Goal: Information Seeking & Learning: Learn about a topic

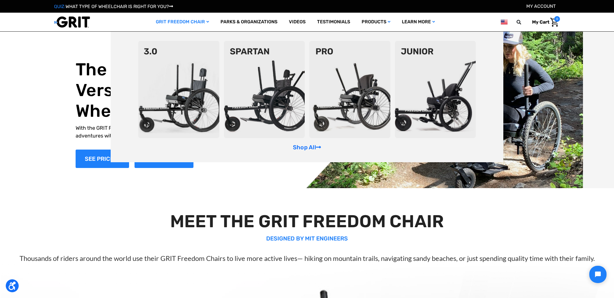
click at [340, 75] on img at bounding box center [349, 89] width 81 height 97
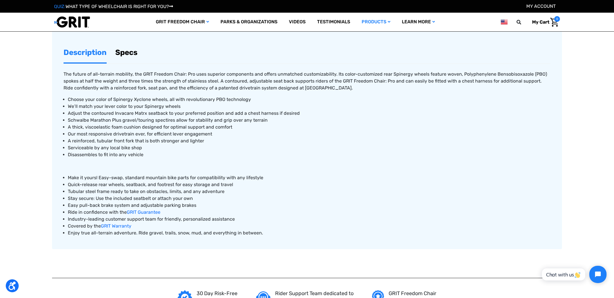
click at [120, 51] on link "Specs" at bounding box center [126, 53] width 22 height 20
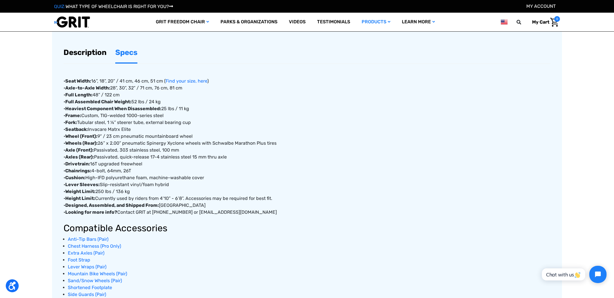
click at [84, 53] on link "Description" at bounding box center [84, 53] width 43 height 20
